Goal: Book appointment/travel/reservation

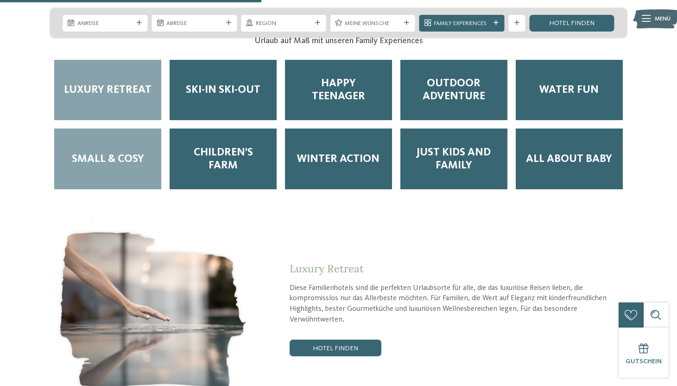
scroll to position [1473, 0]
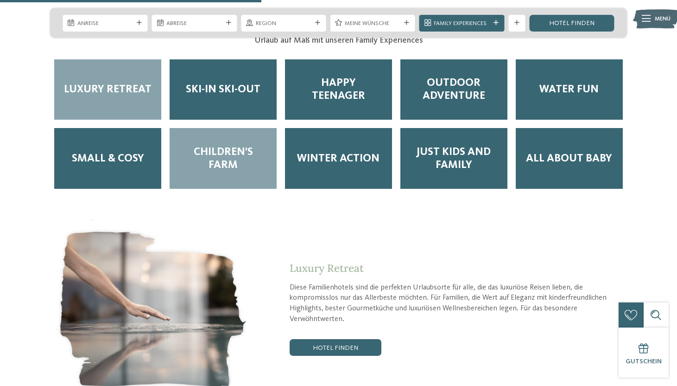
click at [211, 146] on span "Children’s Farm" at bounding box center [223, 159] width 90 height 26
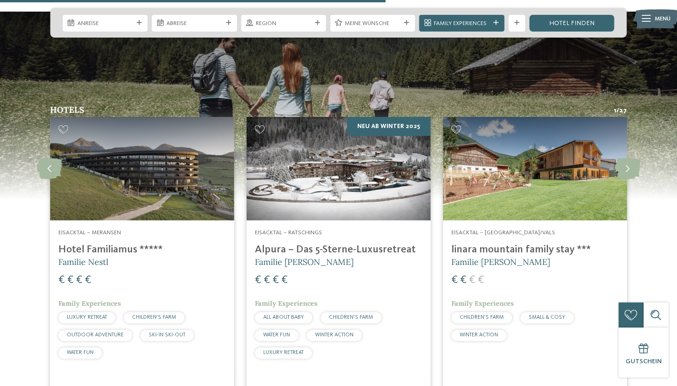
scroll to position [2163, 0]
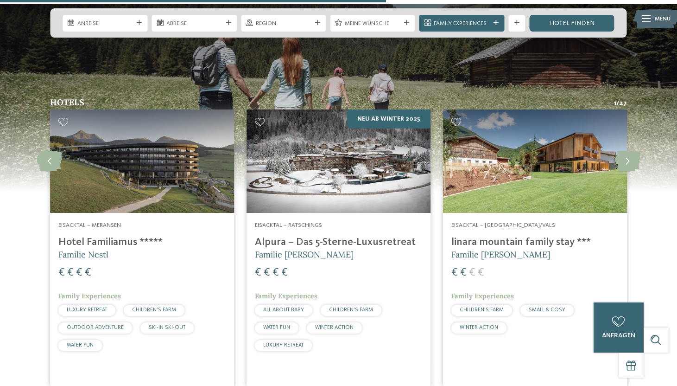
click at [123, 236] on h4 "Hotel Familiamus *****" at bounding box center [141, 242] width 167 height 13
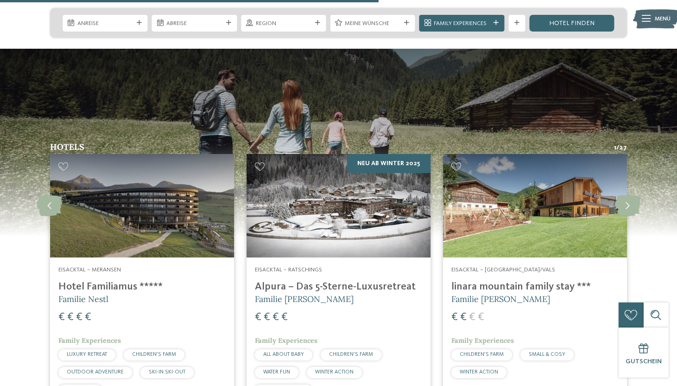
scroll to position [2122, 0]
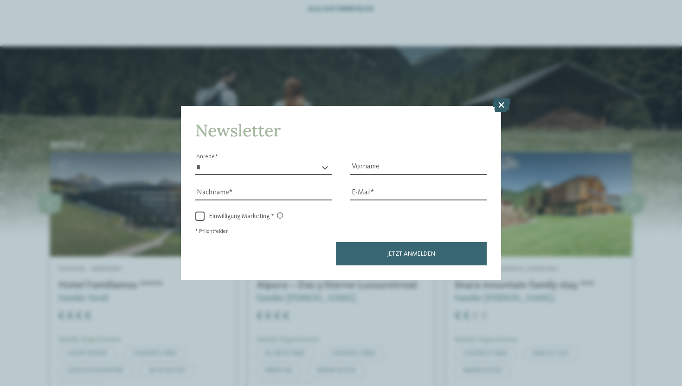
click at [503, 98] on icon at bounding box center [501, 105] width 18 height 15
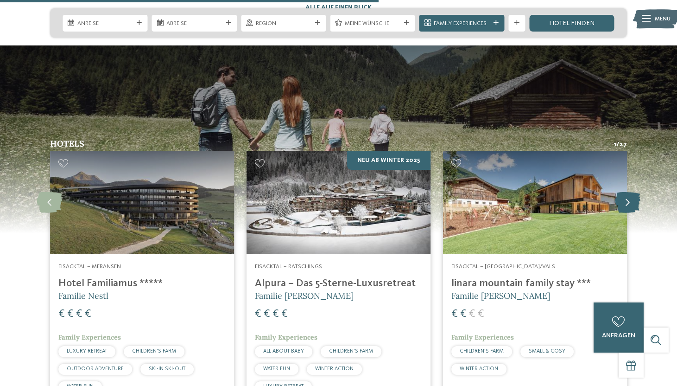
click at [631, 192] on icon at bounding box center [628, 202] width 26 height 21
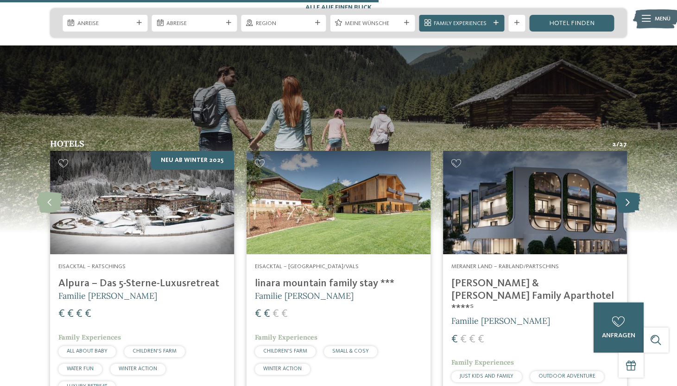
click at [631, 192] on icon at bounding box center [628, 202] width 26 height 21
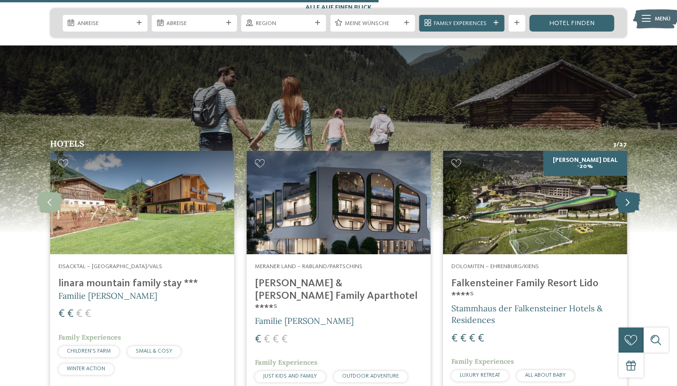
click at [631, 192] on icon at bounding box center [628, 202] width 26 height 21
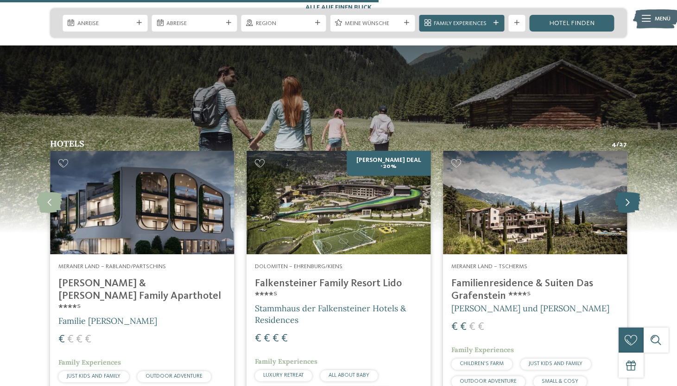
click at [631, 192] on icon at bounding box center [628, 202] width 26 height 21
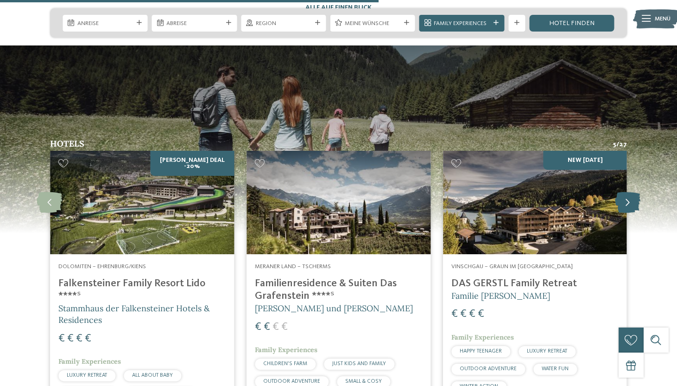
click at [631, 192] on icon at bounding box center [628, 202] width 26 height 21
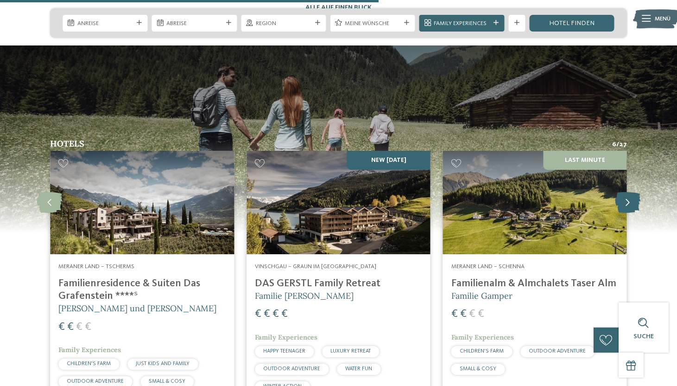
click at [631, 192] on icon at bounding box center [628, 202] width 26 height 21
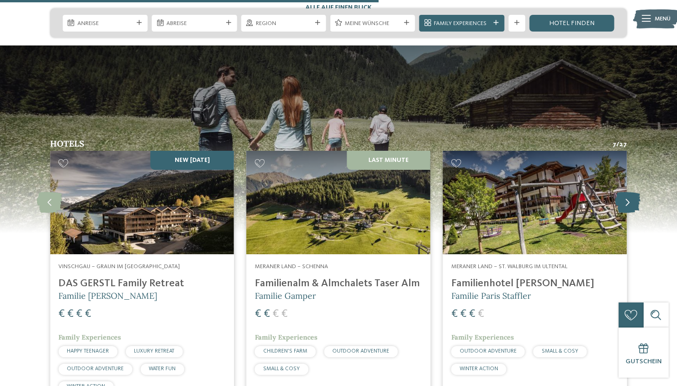
click at [631, 192] on icon at bounding box center [628, 202] width 26 height 21
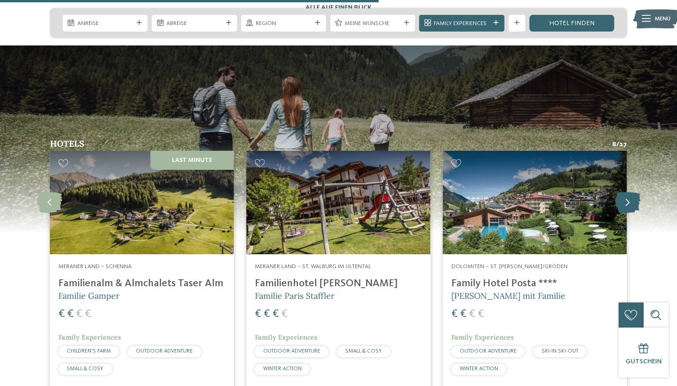
click at [631, 192] on icon at bounding box center [628, 202] width 26 height 21
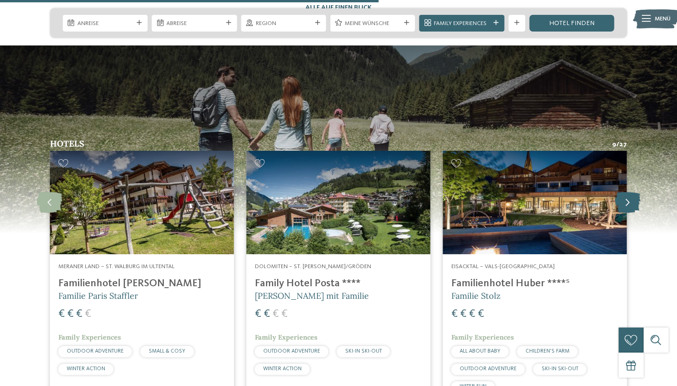
click at [631, 192] on icon at bounding box center [628, 202] width 26 height 21
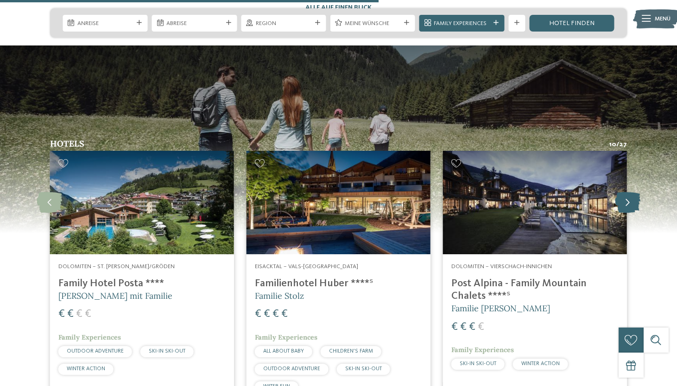
click at [631, 192] on icon at bounding box center [628, 202] width 26 height 21
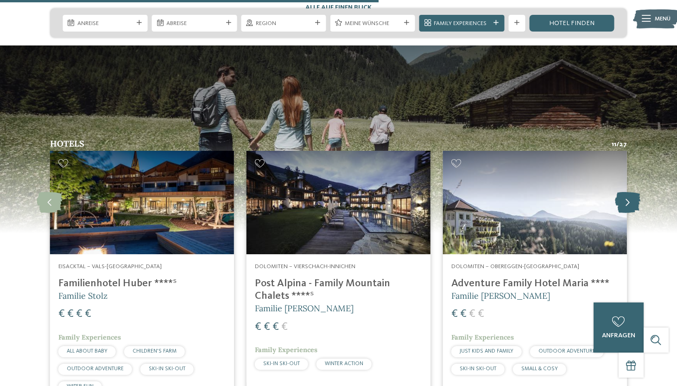
click at [631, 192] on icon at bounding box center [628, 202] width 26 height 21
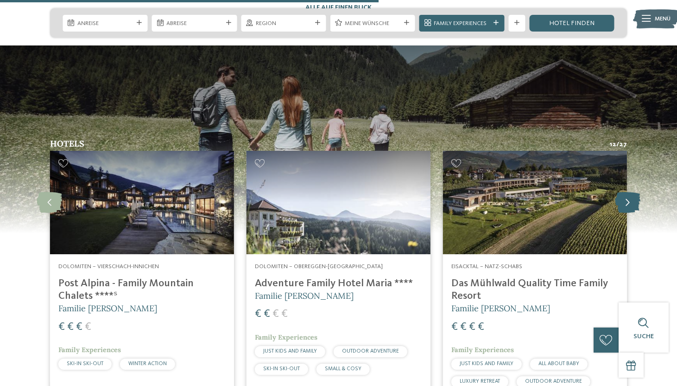
click at [631, 192] on icon at bounding box center [628, 202] width 26 height 21
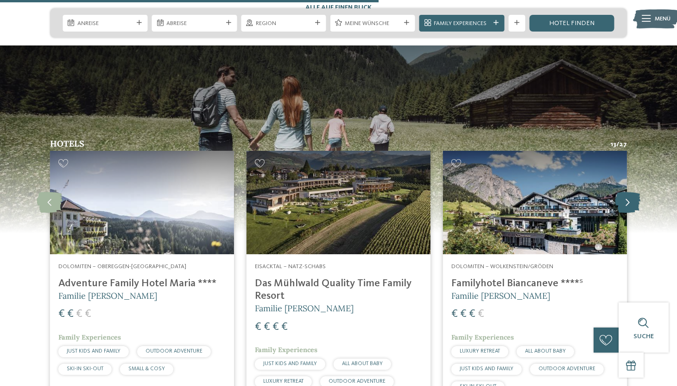
click at [631, 192] on icon at bounding box center [628, 202] width 26 height 21
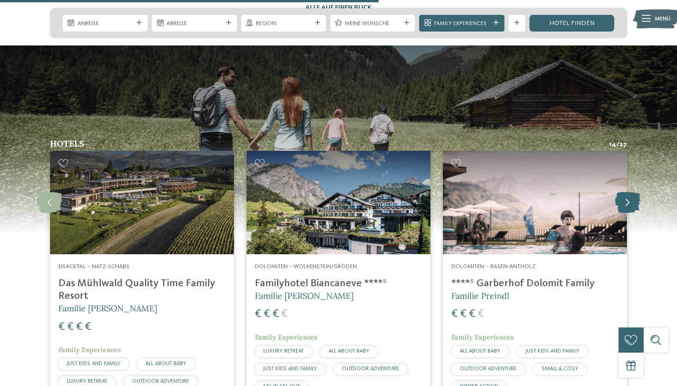
click at [631, 192] on icon at bounding box center [628, 202] width 26 height 21
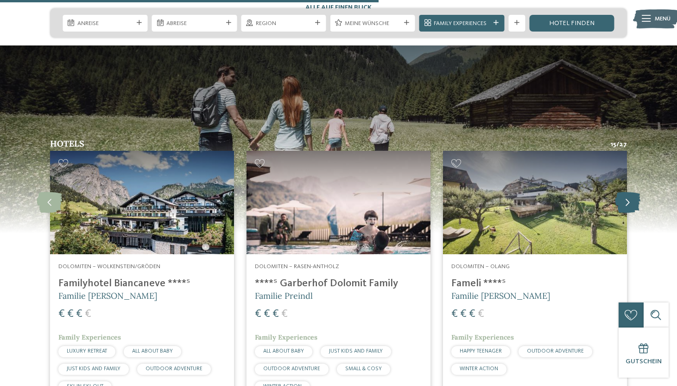
click at [631, 192] on icon at bounding box center [628, 202] width 26 height 21
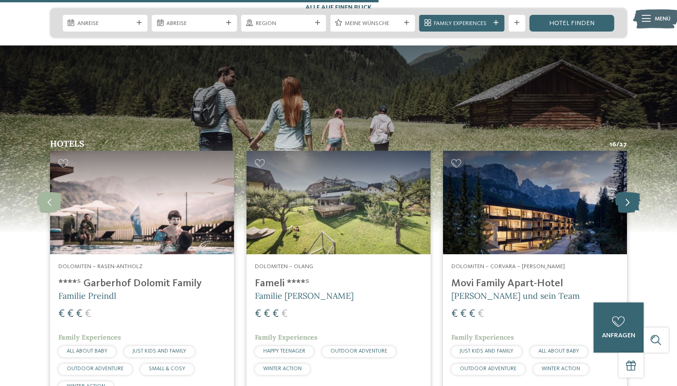
click at [631, 192] on icon at bounding box center [628, 202] width 26 height 21
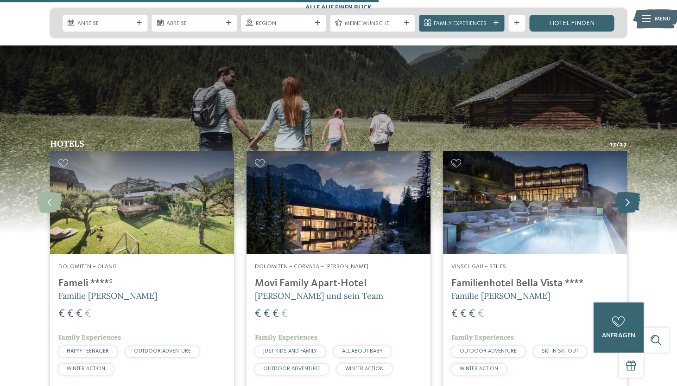
click at [631, 192] on icon at bounding box center [628, 202] width 26 height 21
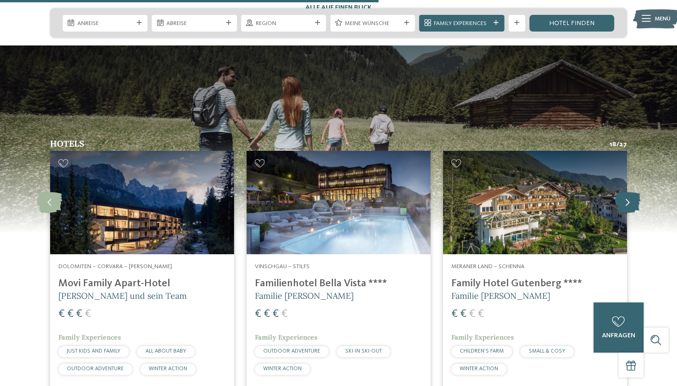
click at [631, 192] on icon at bounding box center [628, 202] width 26 height 21
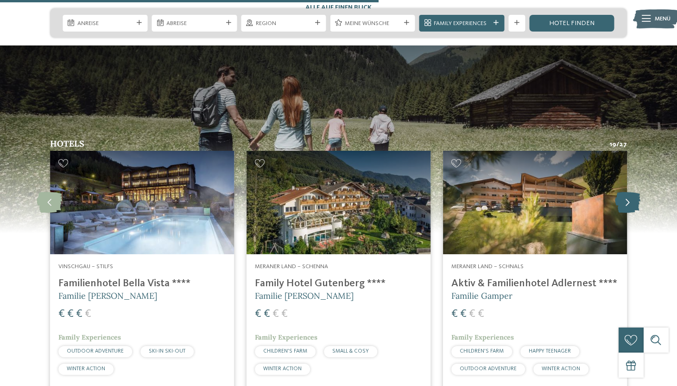
click at [631, 192] on icon at bounding box center [628, 202] width 26 height 21
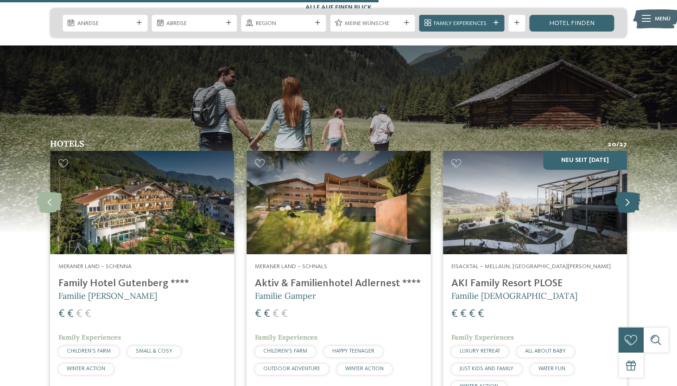
click at [631, 192] on icon at bounding box center [628, 202] width 26 height 21
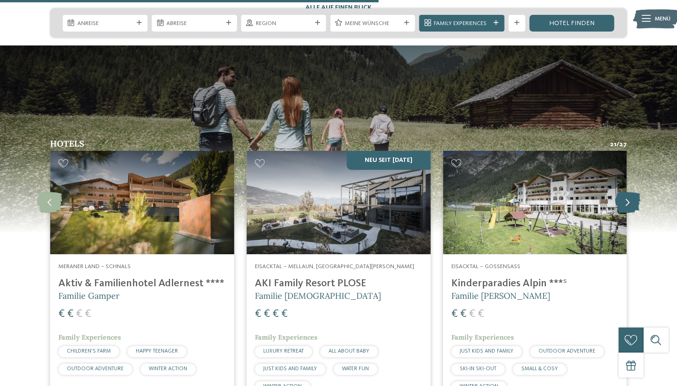
click at [631, 192] on icon at bounding box center [628, 202] width 26 height 21
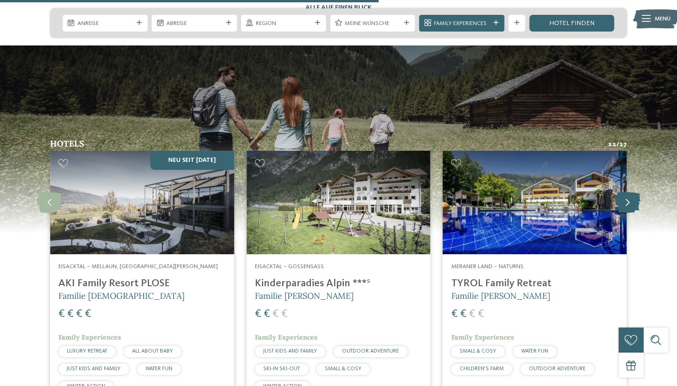
click at [631, 192] on icon at bounding box center [628, 202] width 26 height 21
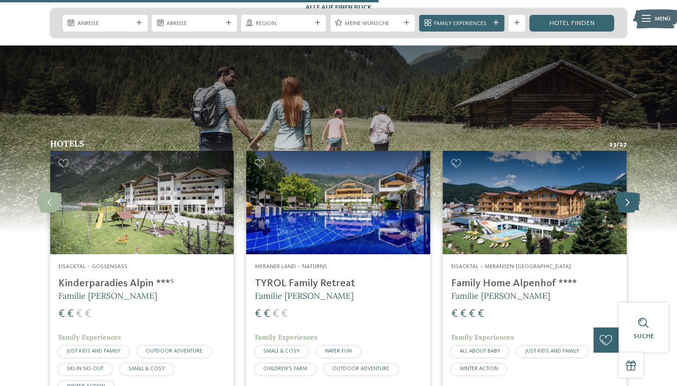
click at [631, 192] on icon at bounding box center [628, 202] width 26 height 21
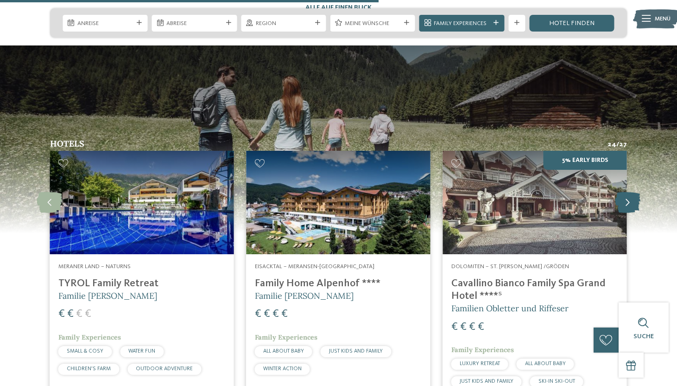
click at [631, 192] on icon at bounding box center [628, 202] width 26 height 21
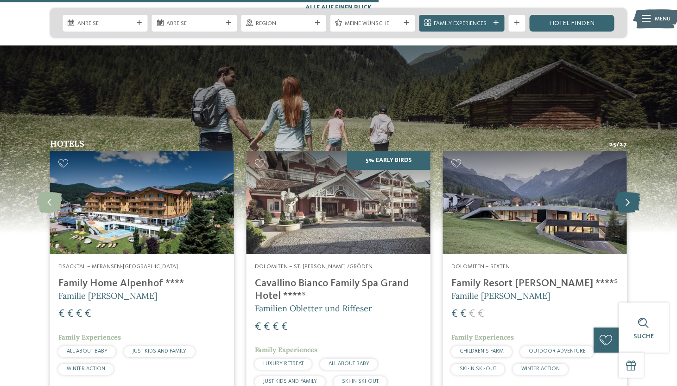
click at [631, 192] on icon at bounding box center [628, 202] width 26 height 21
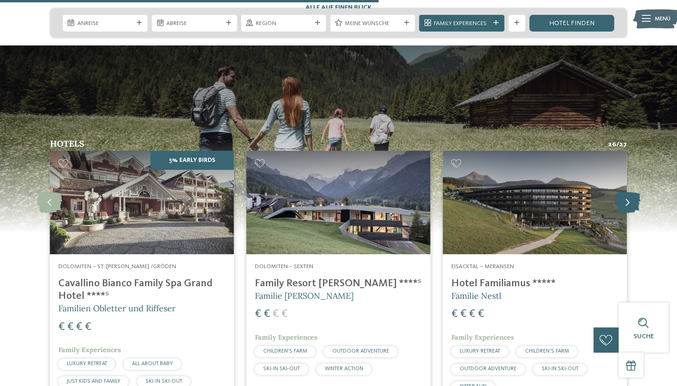
click at [631, 192] on icon at bounding box center [628, 202] width 26 height 21
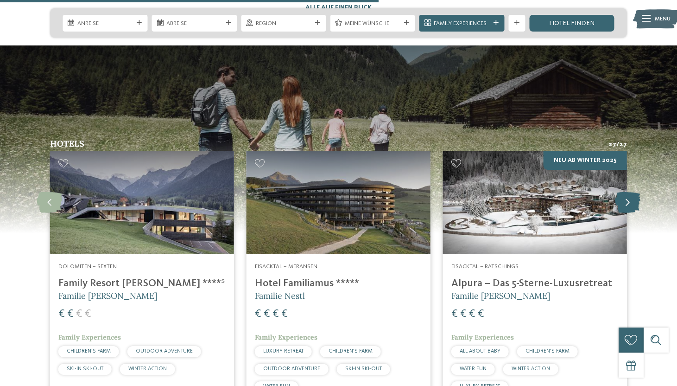
click at [631, 192] on icon at bounding box center [628, 202] width 26 height 21
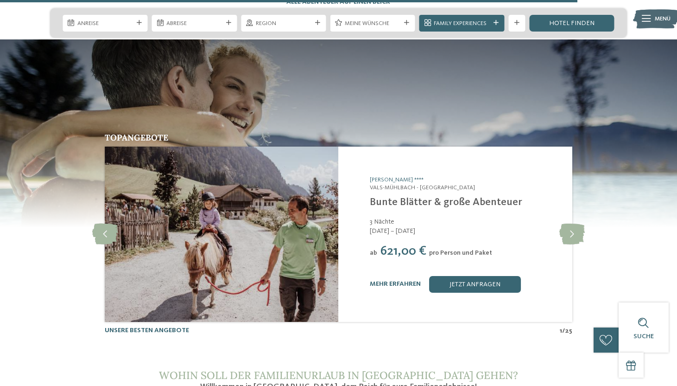
scroll to position [3243, 0]
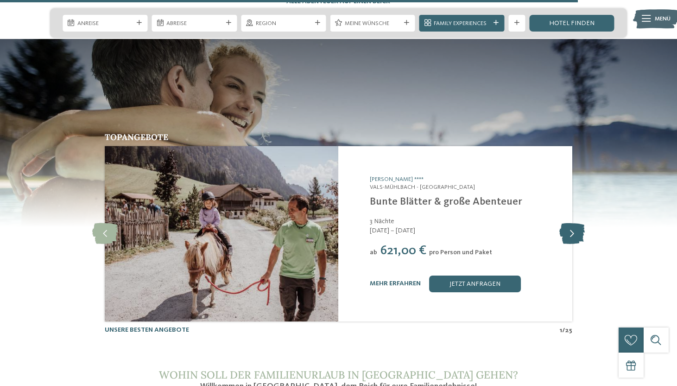
click at [575, 223] on icon at bounding box center [573, 233] width 26 height 21
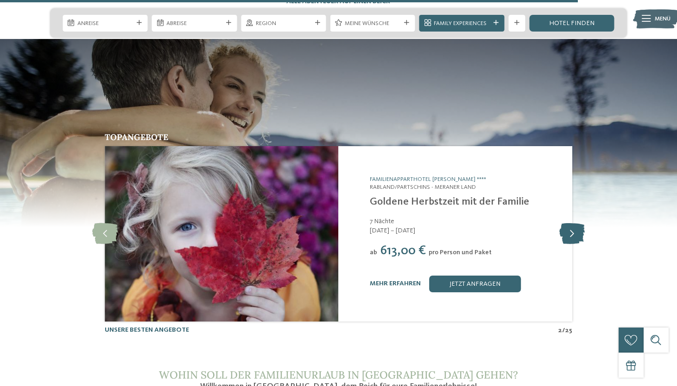
click at [575, 223] on icon at bounding box center [573, 233] width 26 height 21
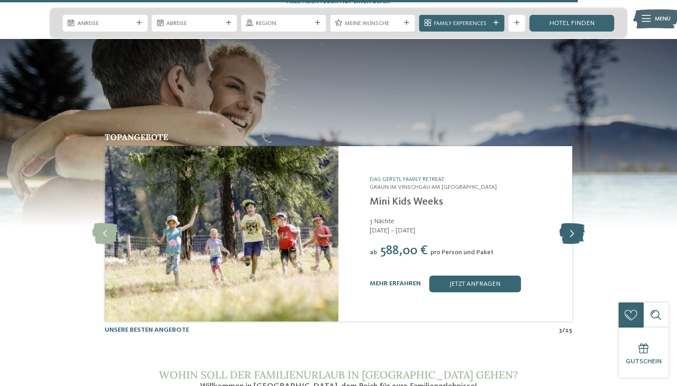
click at [575, 223] on icon at bounding box center [573, 233] width 26 height 21
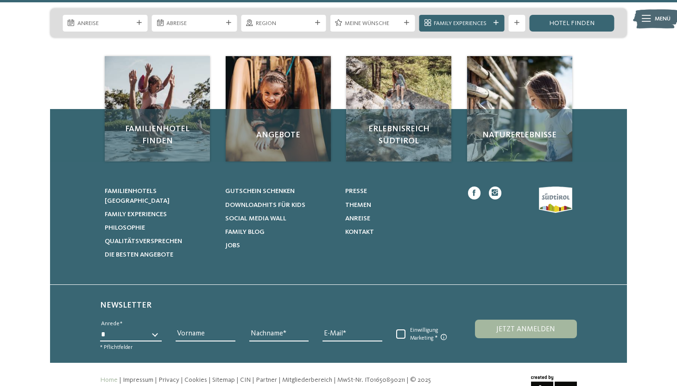
scroll to position [3821, 0]
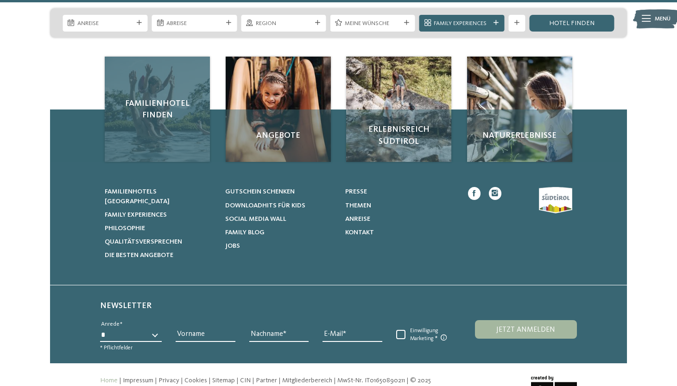
click at [165, 83] on div "Familienhotel finden" at bounding box center [157, 109] width 105 height 105
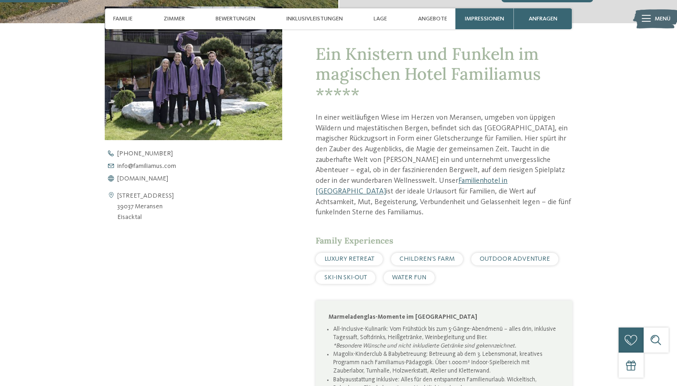
scroll to position [300, 0]
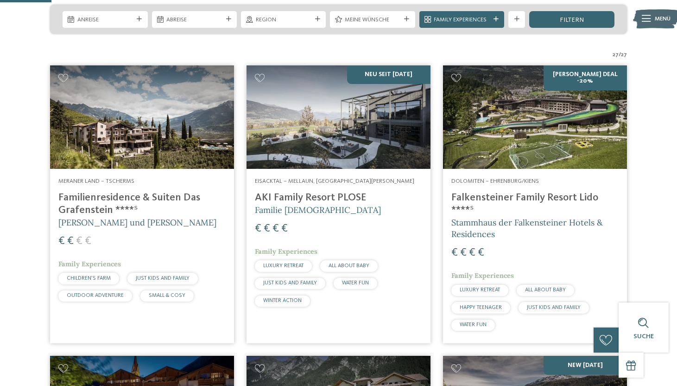
scroll to position [211, 0]
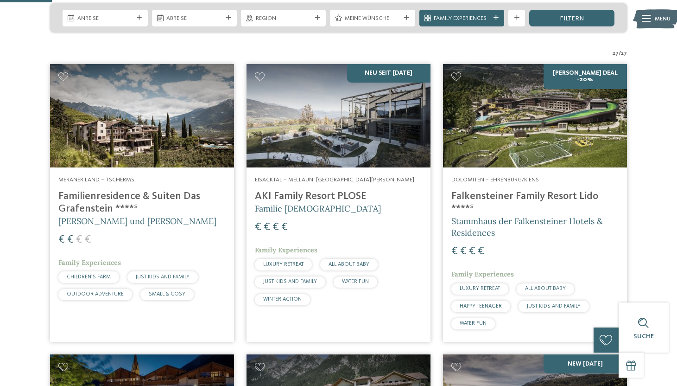
click at [529, 123] on img at bounding box center [535, 115] width 184 height 103
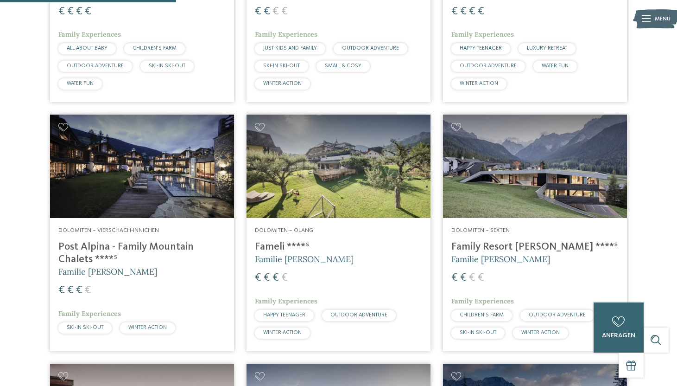
scroll to position [721, 0]
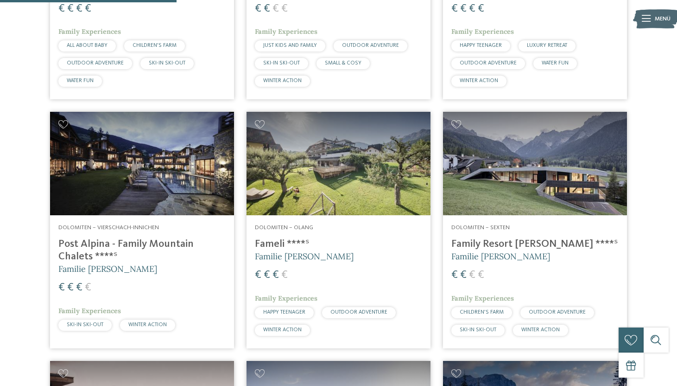
click at [164, 160] on img at bounding box center [142, 163] width 184 height 103
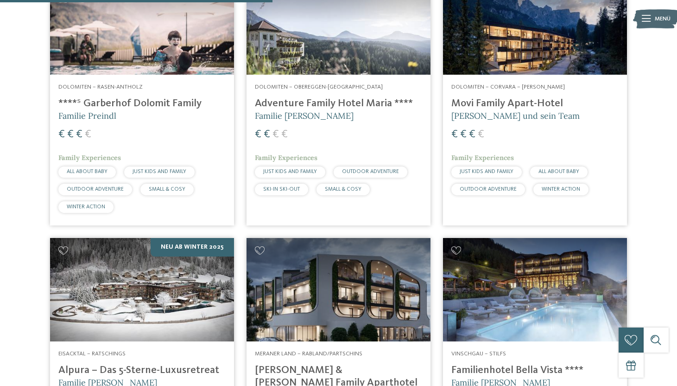
scroll to position [1113, 0]
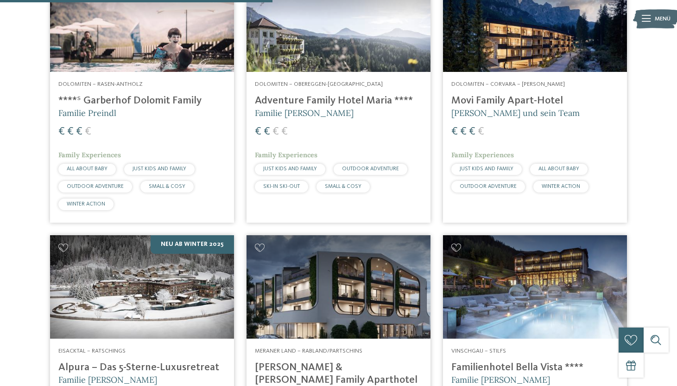
click at [498, 97] on h4 "Movi Family Apart-Hotel" at bounding box center [535, 101] width 167 height 13
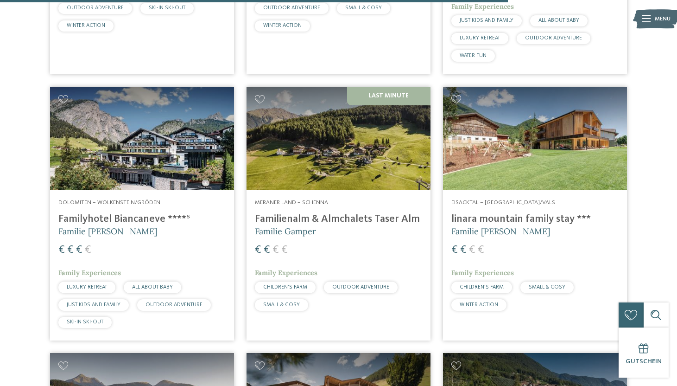
scroll to position [2096, 0]
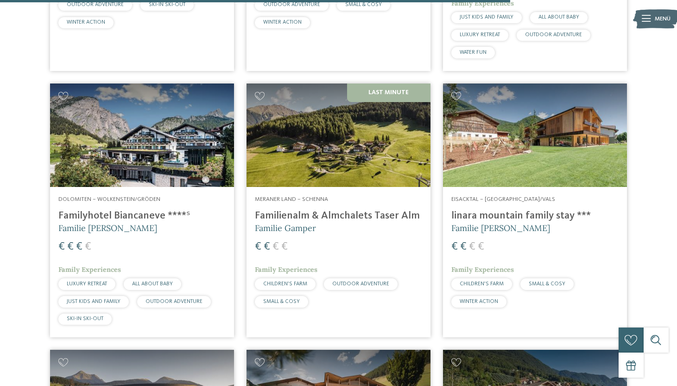
click at [368, 126] on img at bounding box center [339, 134] width 184 height 103
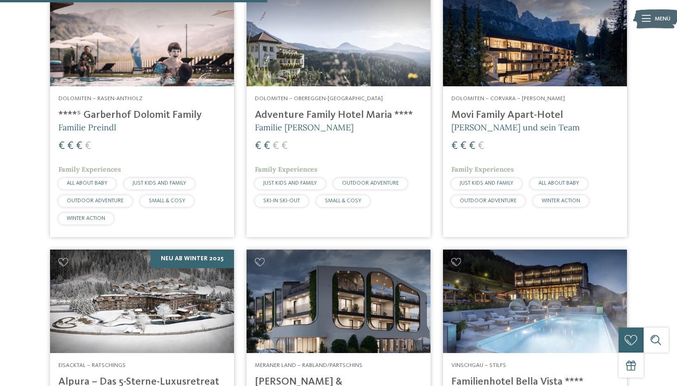
scroll to position [1095, 0]
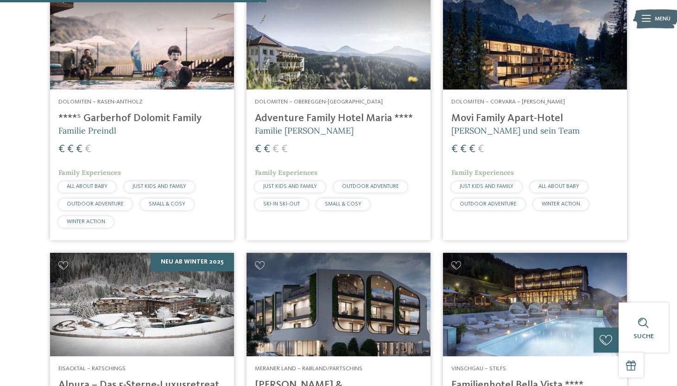
click at [128, 112] on h4 "****ˢ Garberhof Dolomit Family" at bounding box center [141, 118] width 167 height 13
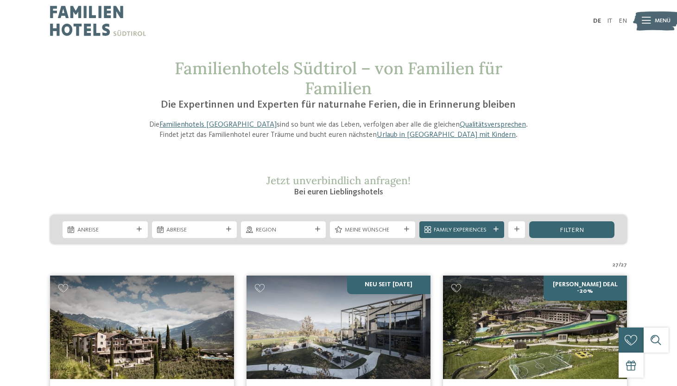
scroll to position [0, 0]
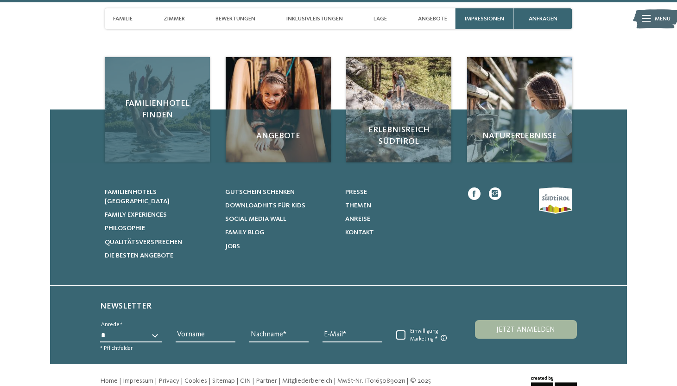
scroll to position [2958, 0]
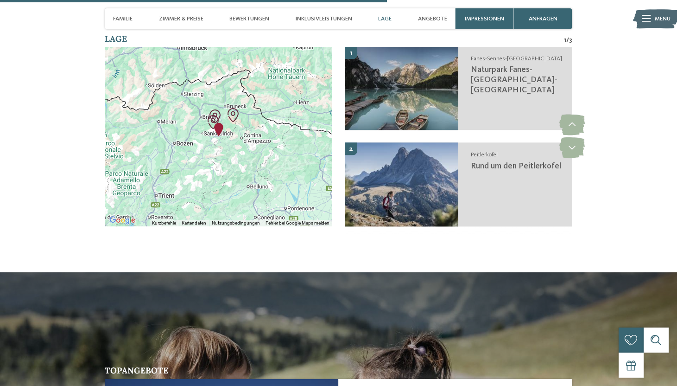
scroll to position [1698, 0]
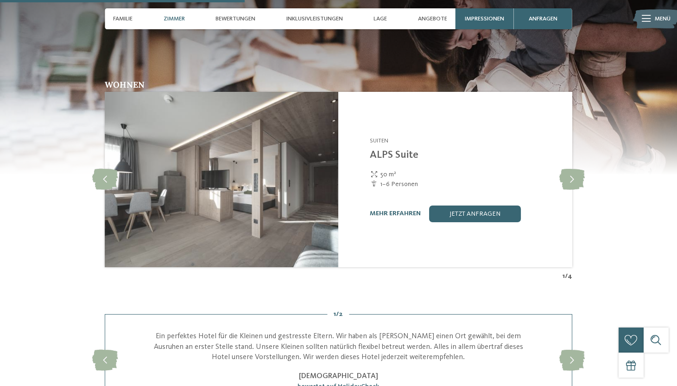
scroll to position [1230, 0]
